Goal: Task Accomplishment & Management: Manage account settings

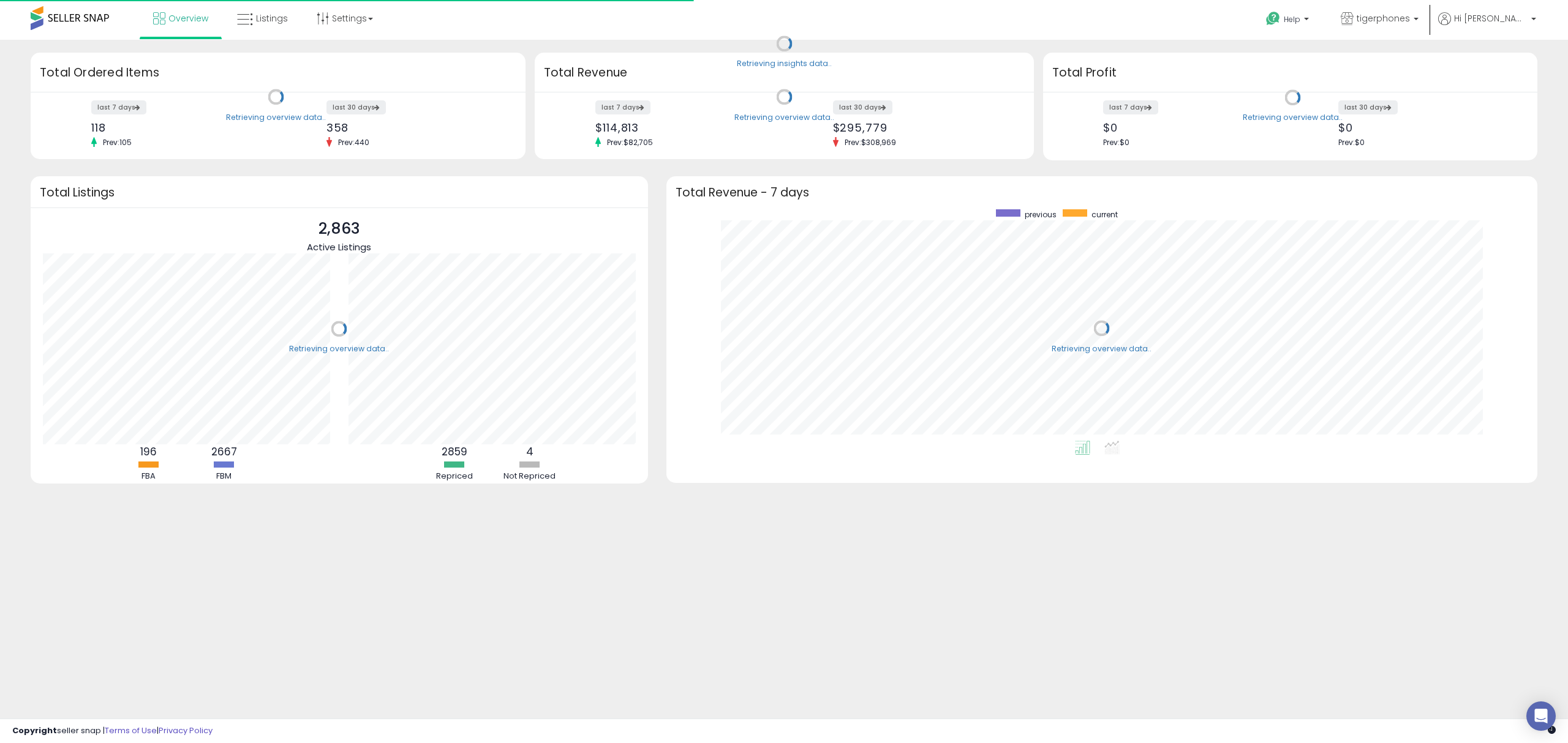
scroll to position [230, 847]
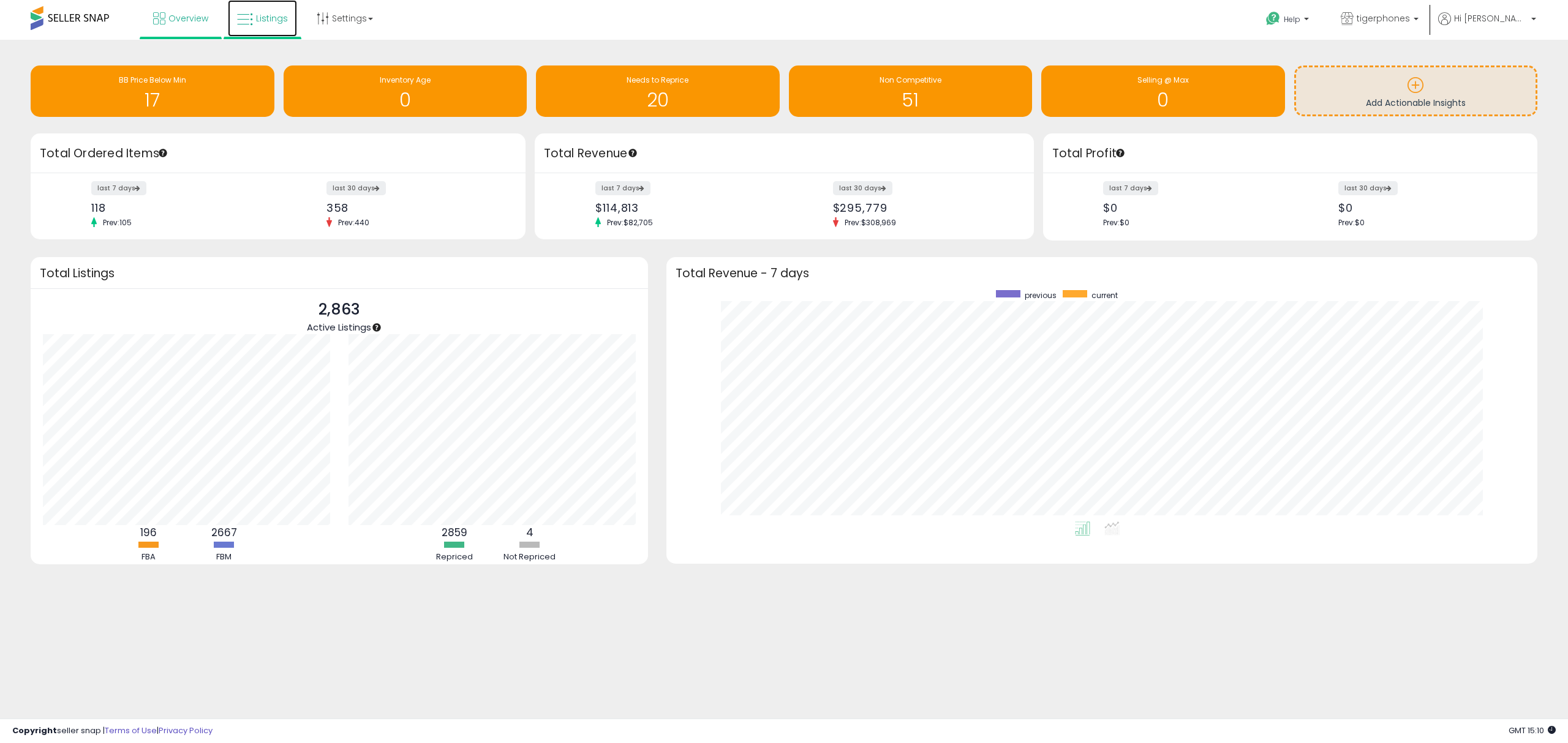
click at [266, 17] on span "Listings" at bounding box center [271, 18] width 32 height 13
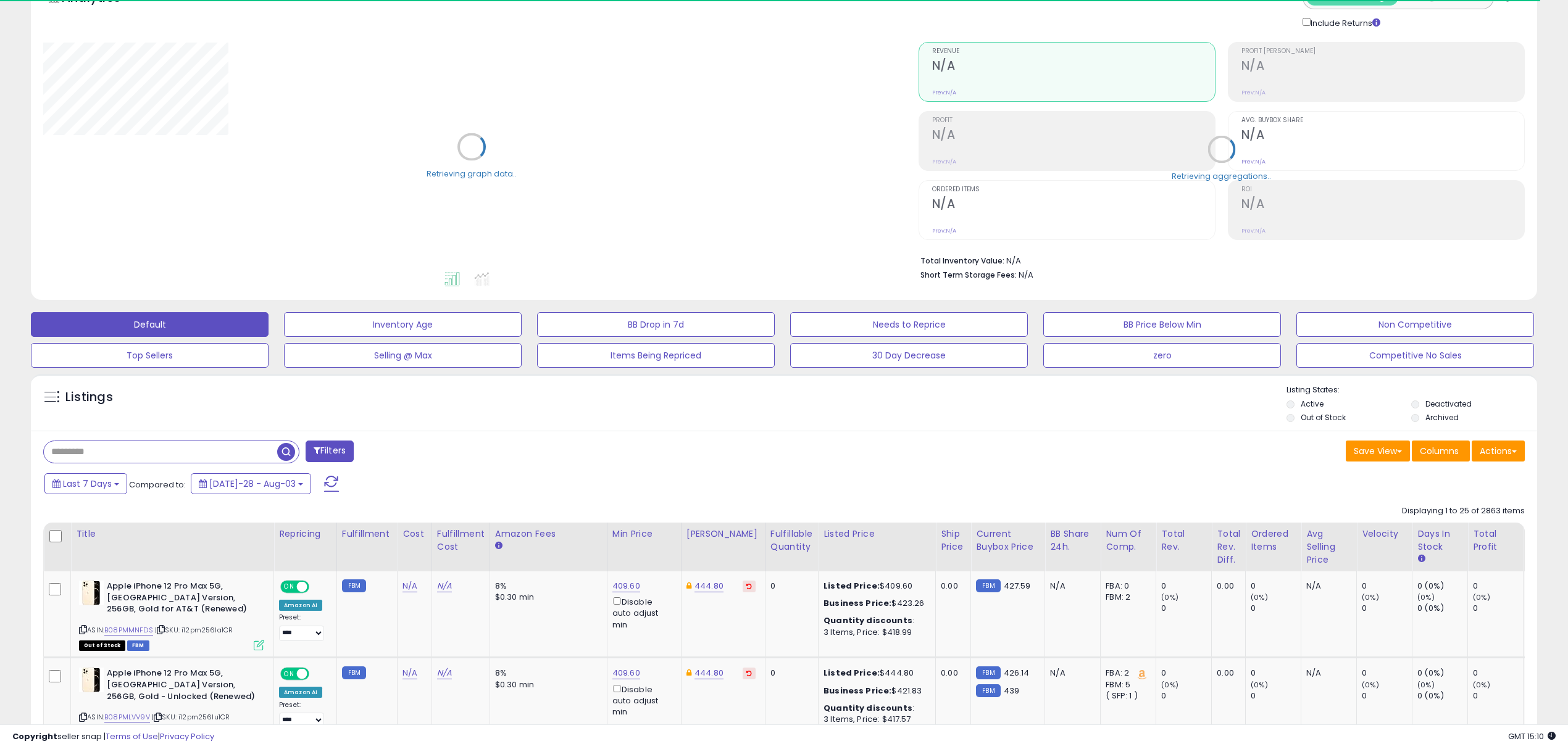
scroll to position [164, 0]
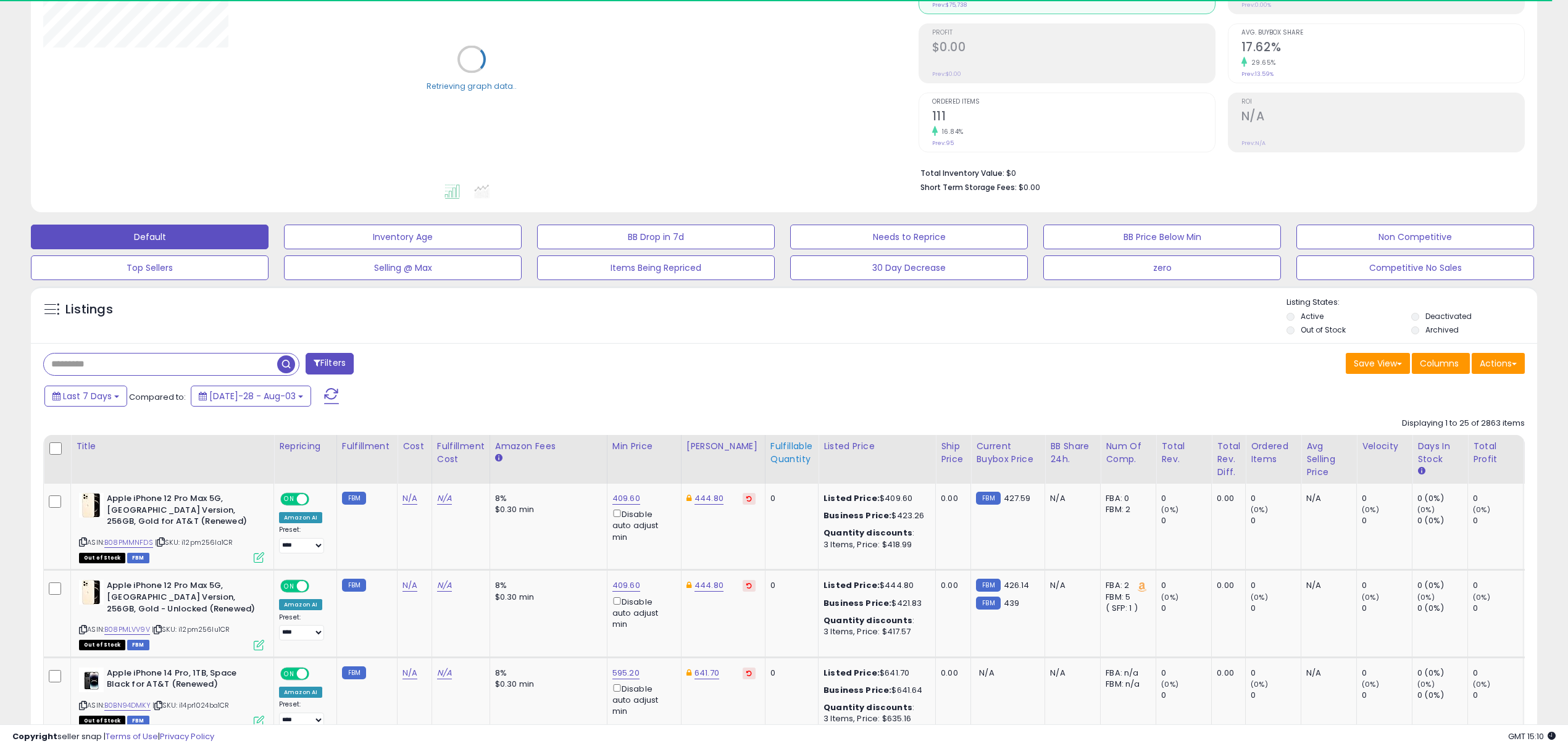
click at [771, 447] on div "Fulfillable Quantity" at bounding box center [792, 453] width 43 height 26
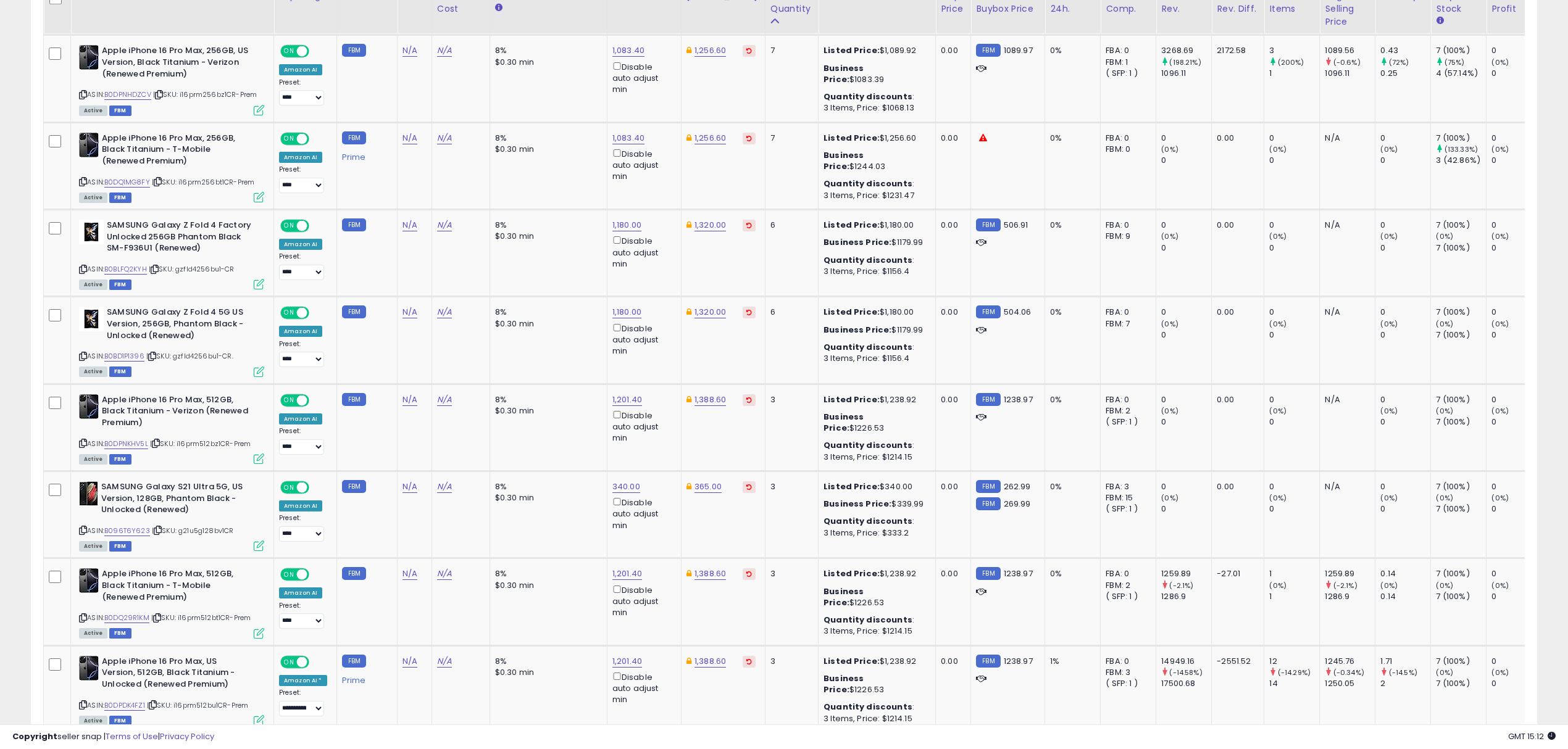
scroll to position [1420, 0]
